Goal: Navigation & Orientation: Go to known website

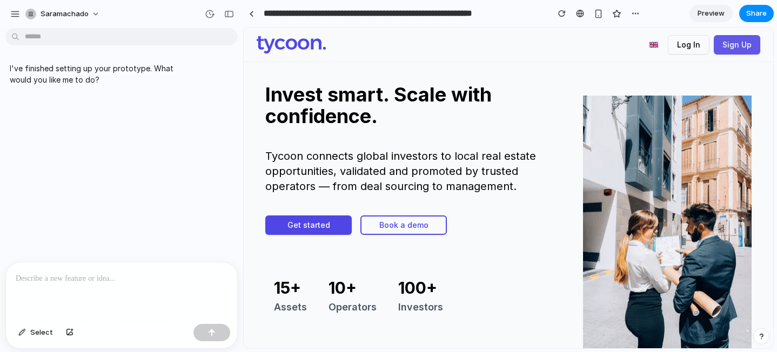
click at [726, 43] on button "Sign Up" at bounding box center [737, 44] width 46 height 19
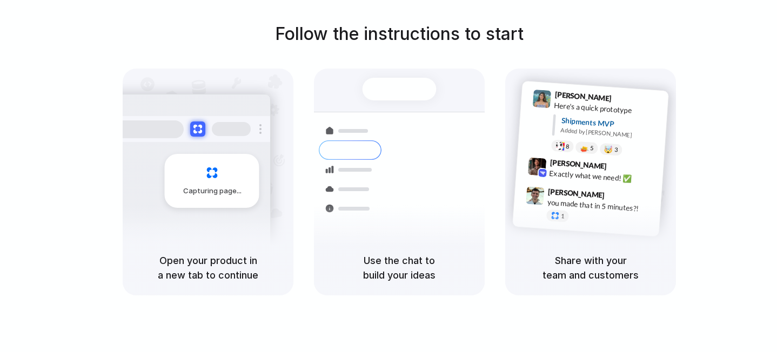
click at [388, 176] on div at bounding box center [388, 176] width 0 height 0
